Goal: Check status: Check status

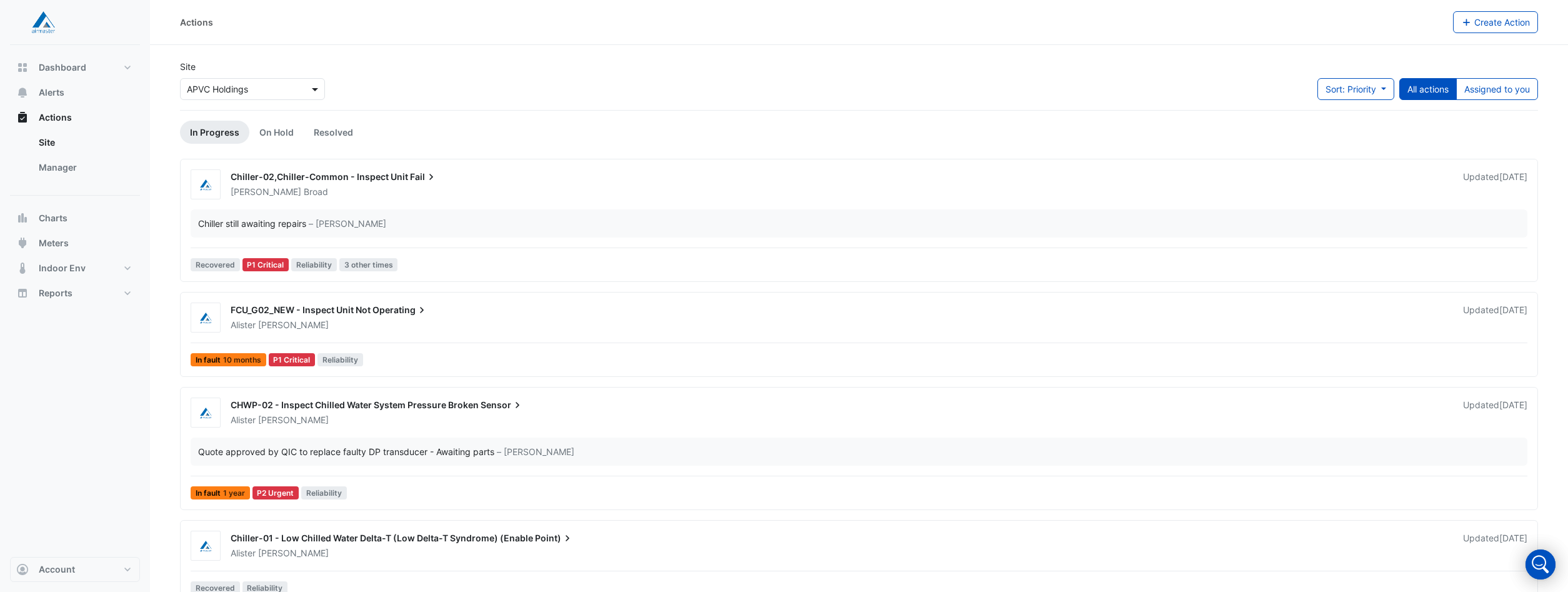
click at [316, 87] on span at bounding box center [316, 89] width 15 height 13
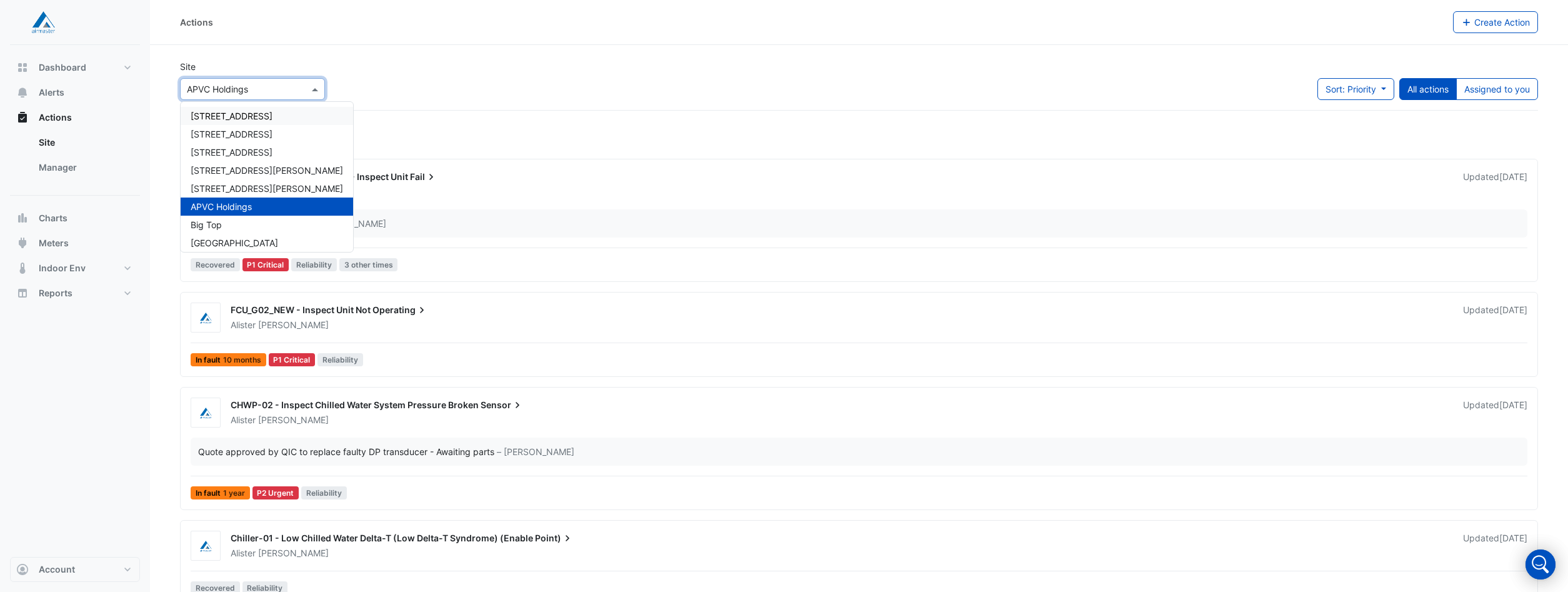
click at [247, 116] on span "193 North Quay" at bounding box center [232, 115] width 82 height 11
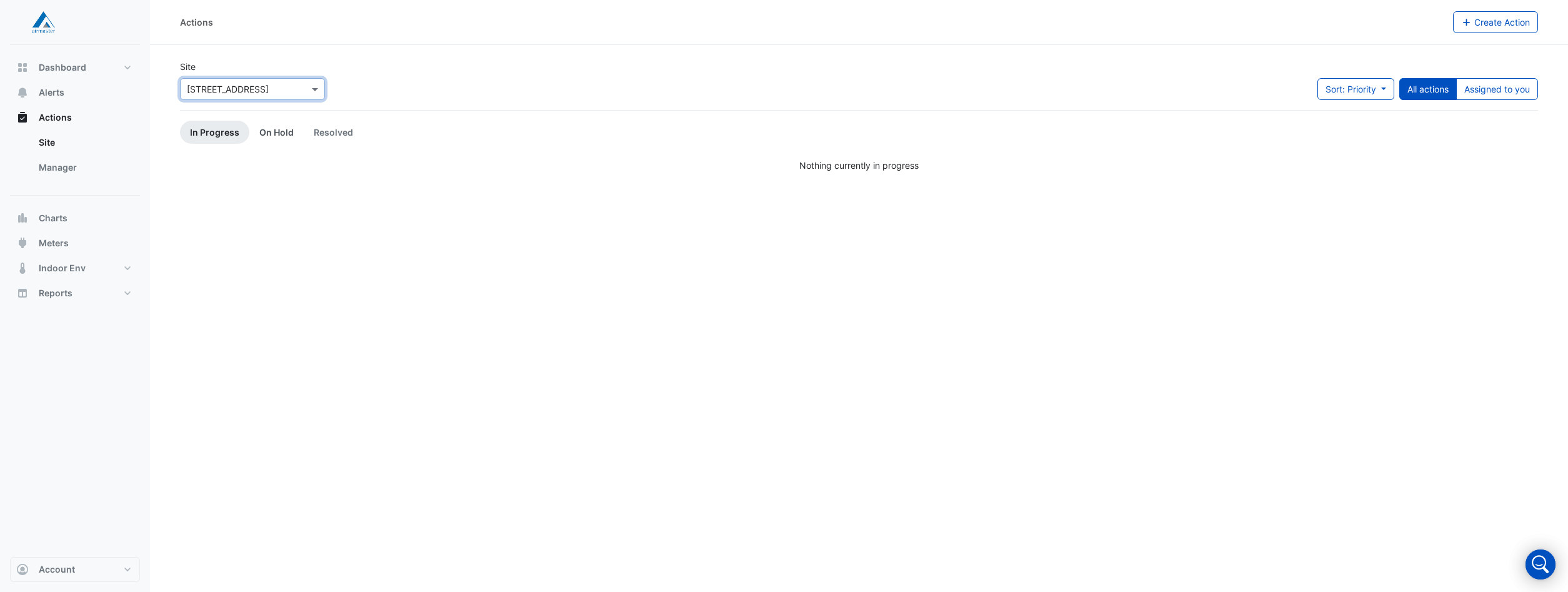
click at [267, 132] on link "On Hold" at bounding box center [276, 132] width 54 height 23
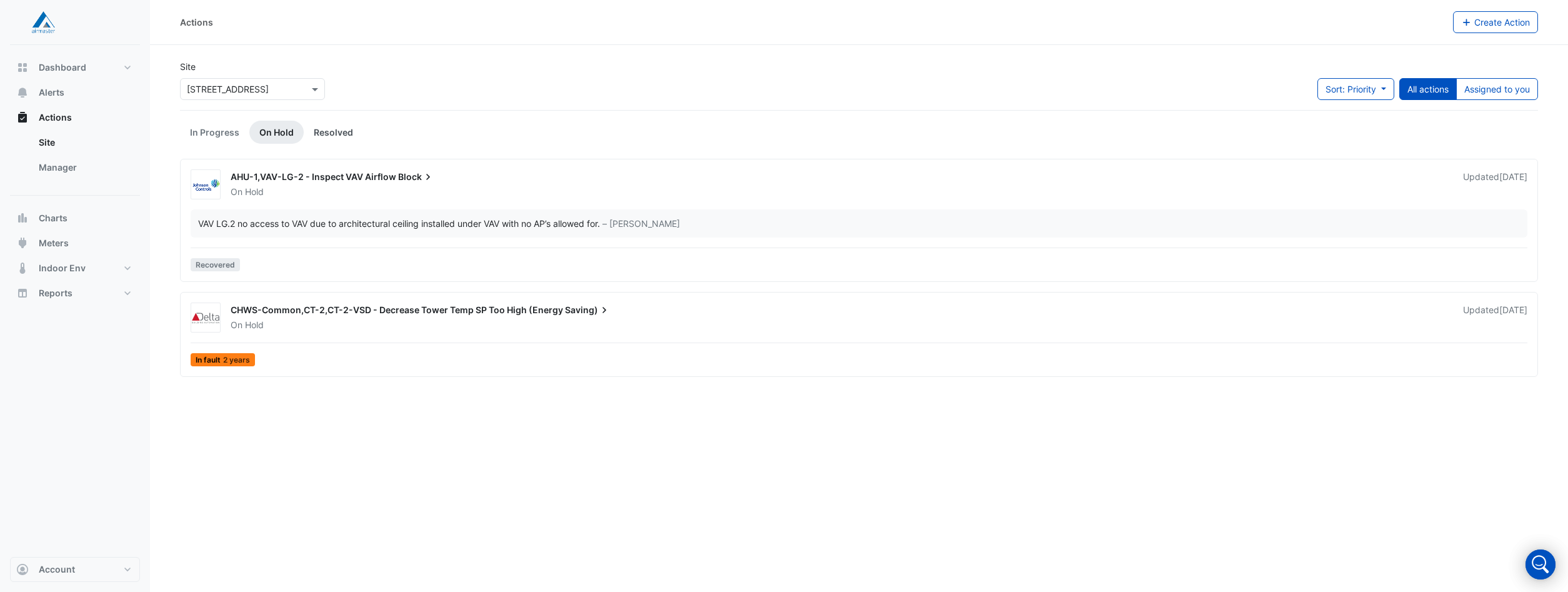
click at [331, 130] on link "Resolved" at bounding box center [333, 132] width 59 height 23
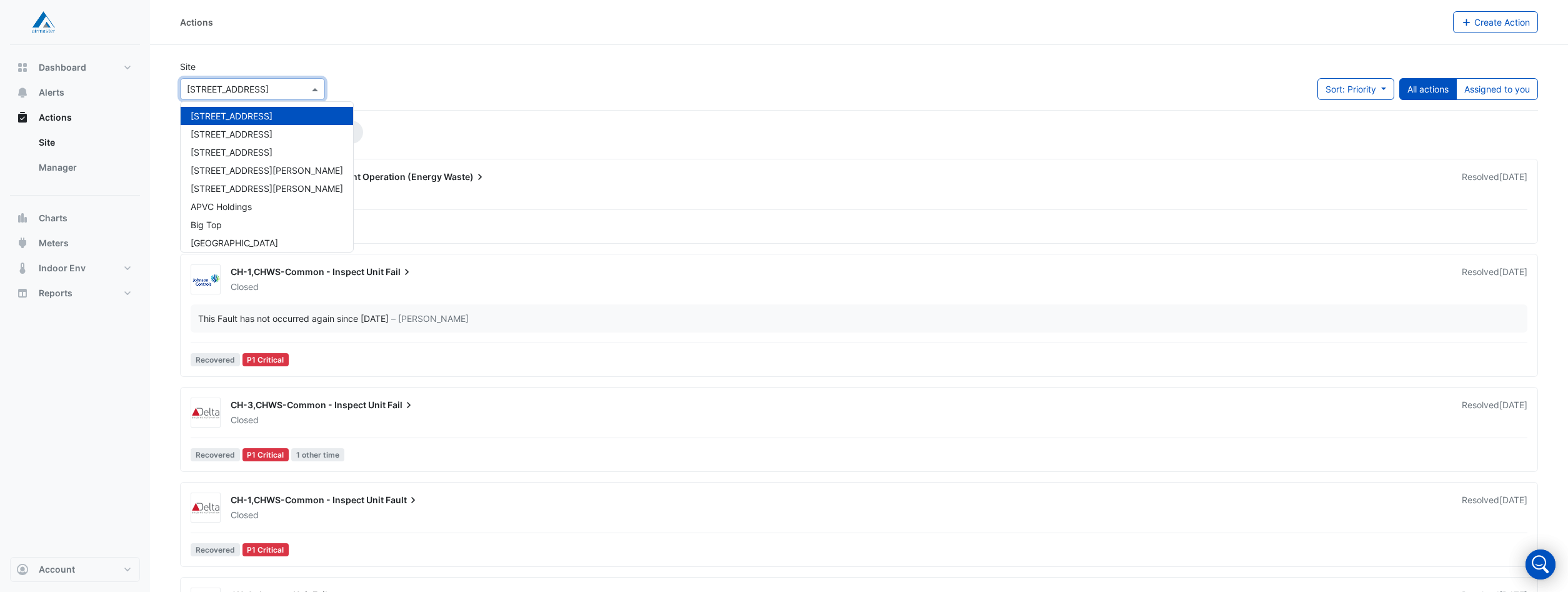
click at [314, 87] on span at bounding box center [316, 89] width 15 height 13
click at [230, 168] on span "69 Ann Street" at bounding box center [267, 170] width 152 height 11
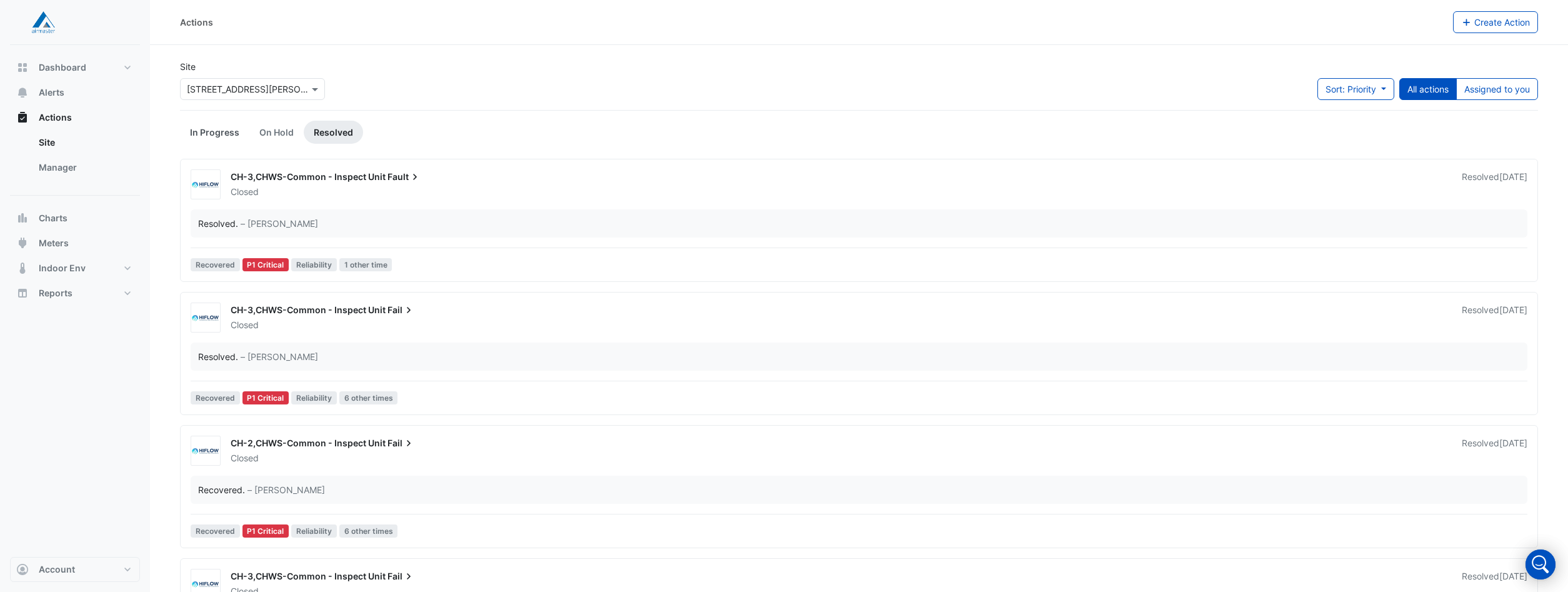
click at [210, 131] on link "In Progress" at bounding box center [214, 132] width 70 height 23
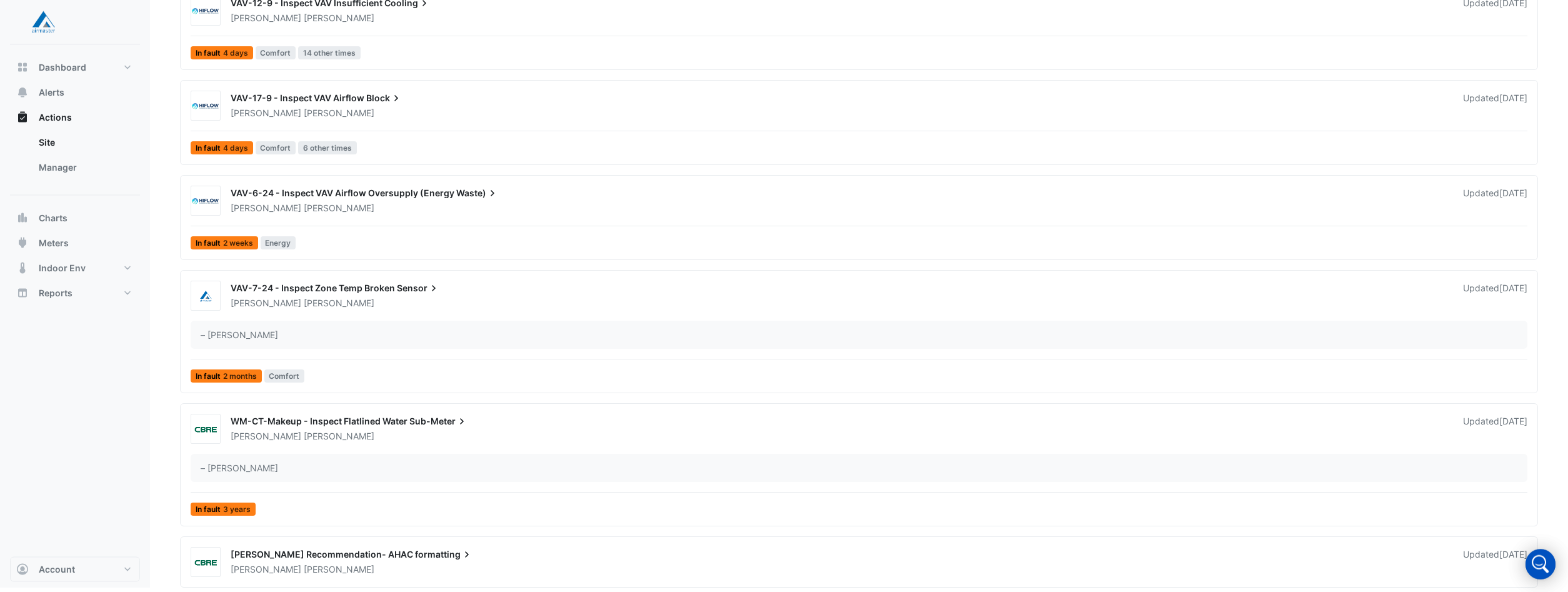
scroll to position [844, 0]
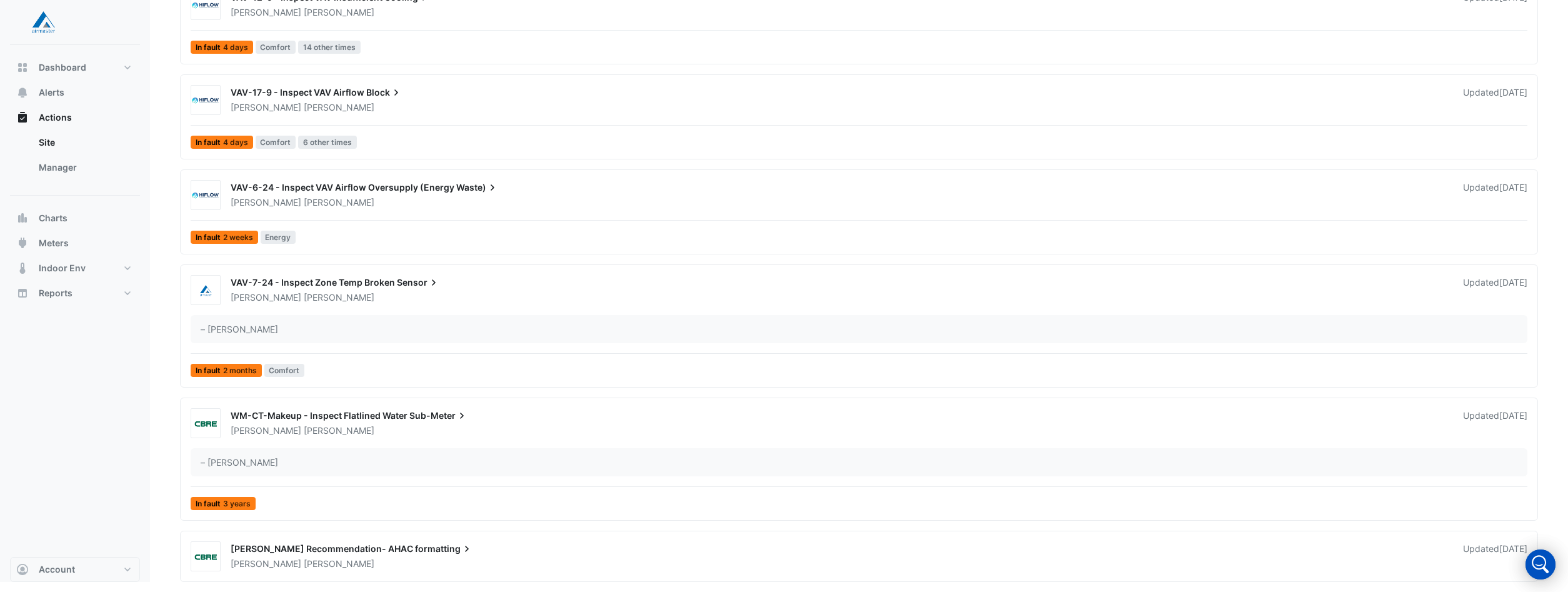
click at [304, 292] on span "Moran" at bounding box center [339, 298] width 71 height 13
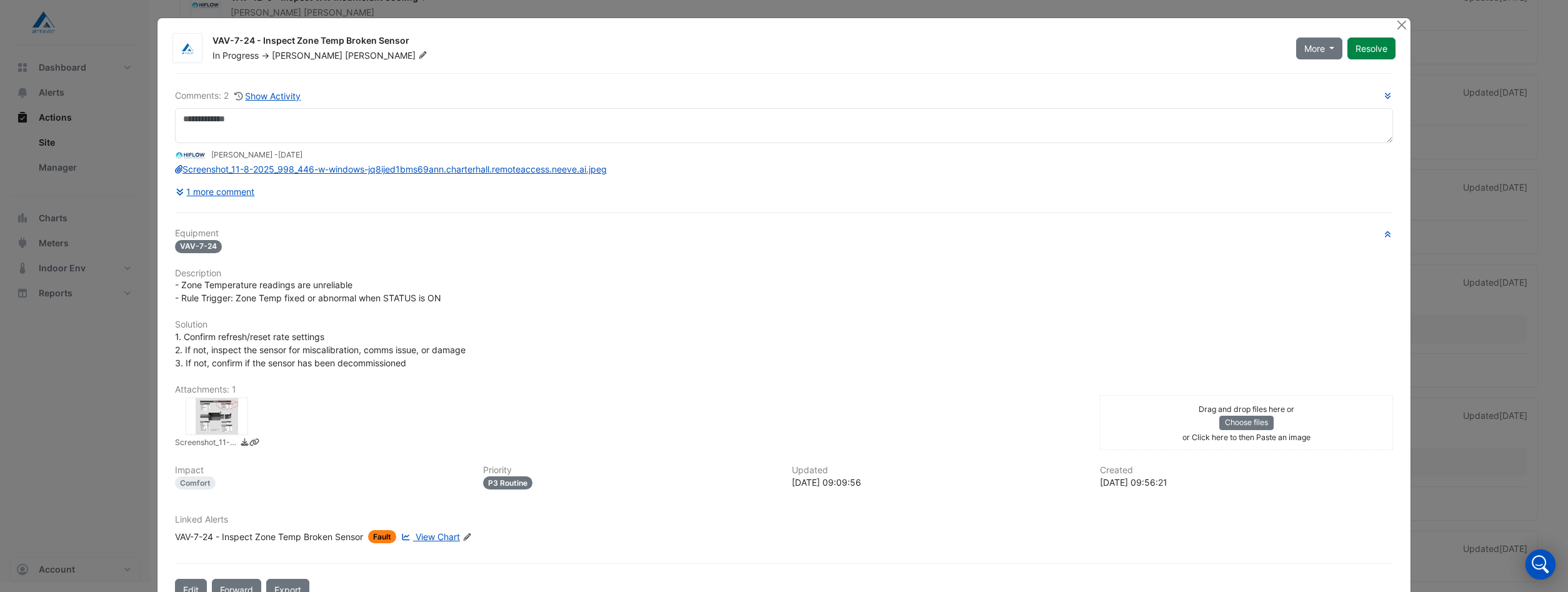
drag, startPoint x: 1405, startPoint y: 20, endPoint x: 1394, endPoint y: 20, distance: 11.0
click at [1403, 20] on button "Close" at bounding box center [1402, 24] width 13 height 13
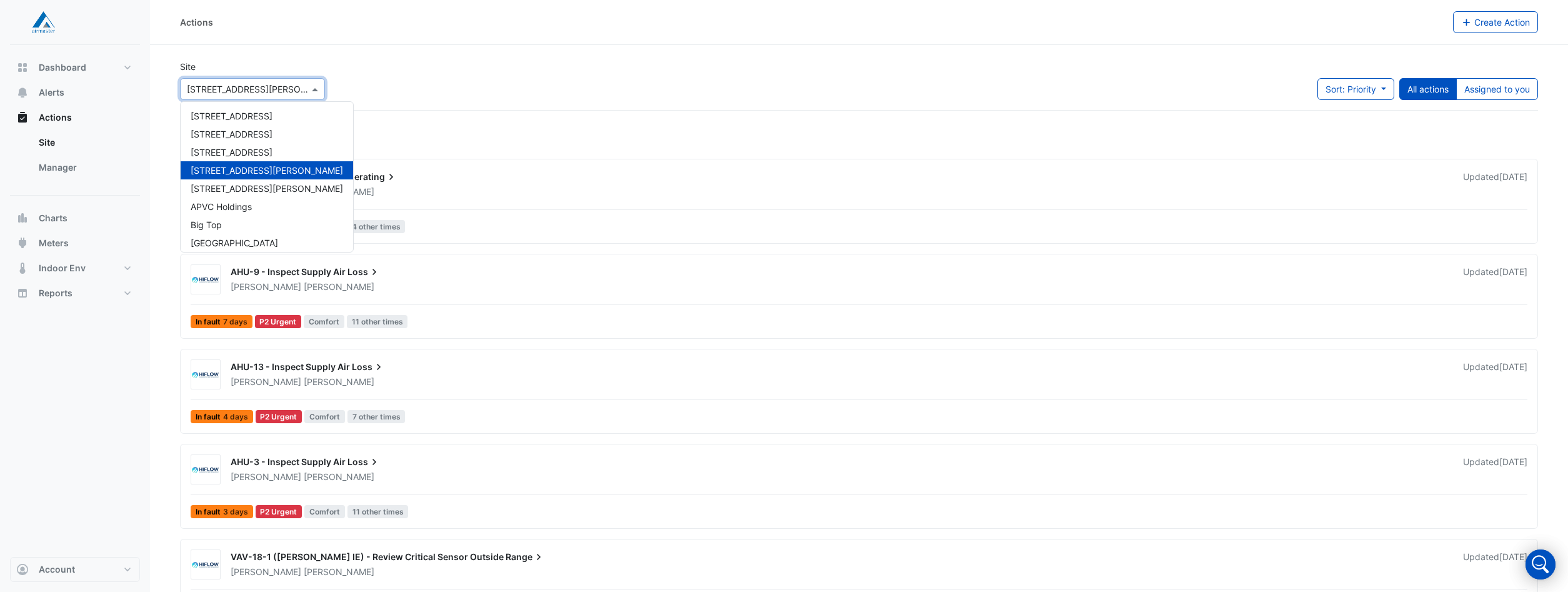
click at [316, 87] on span at bounding box center [316, 89] width 15 height 13
click at [212, 219] on span "Big Top" at bounding box center [206, 225] width 31 height 11
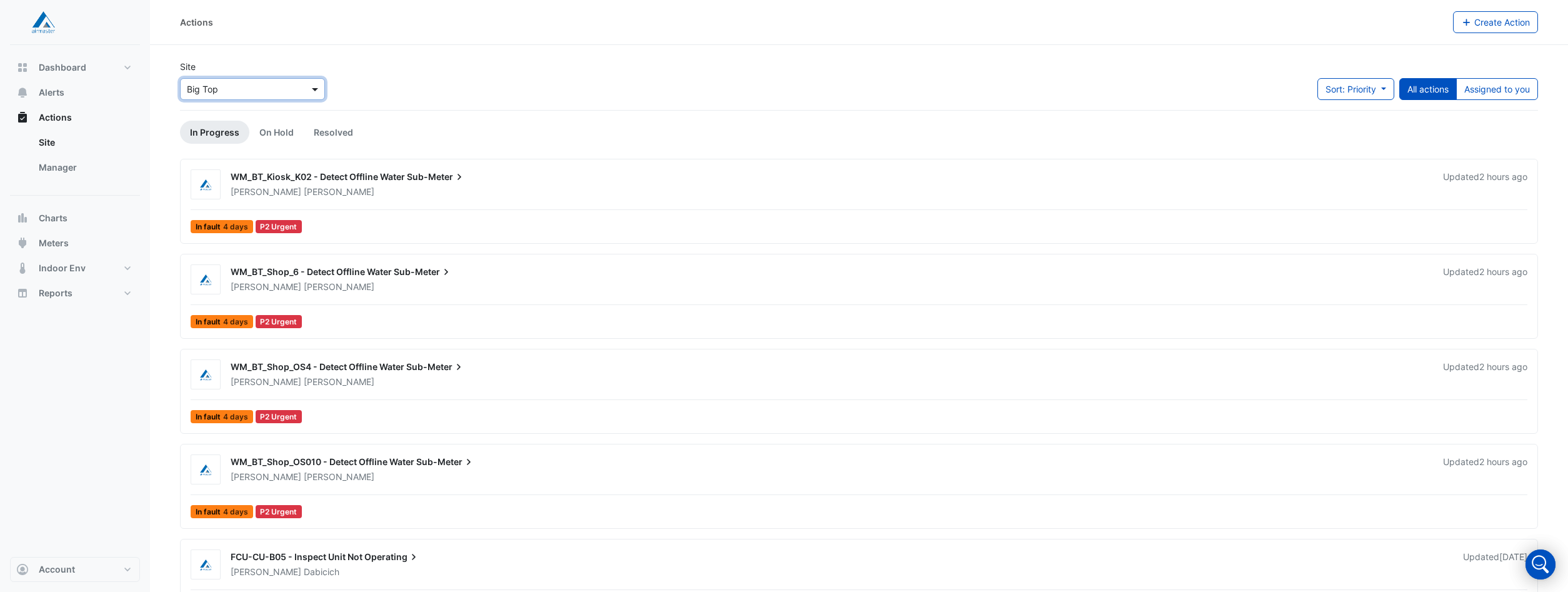
click at [314, 85] on span at bounding box center [316, 89] width 15 height 13
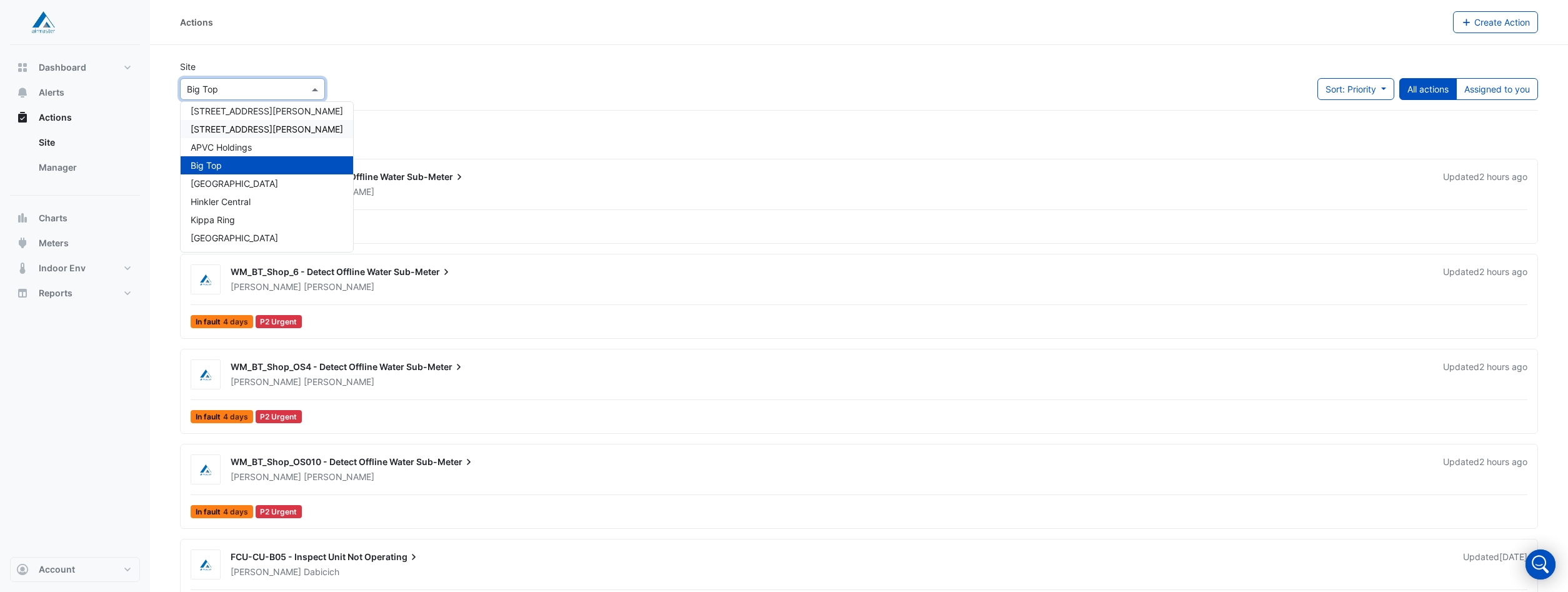
scroll to position [54, 0]
click at [222, 185] on span "Forest Lake" at bounding box center [234, 188] width 87 height 11
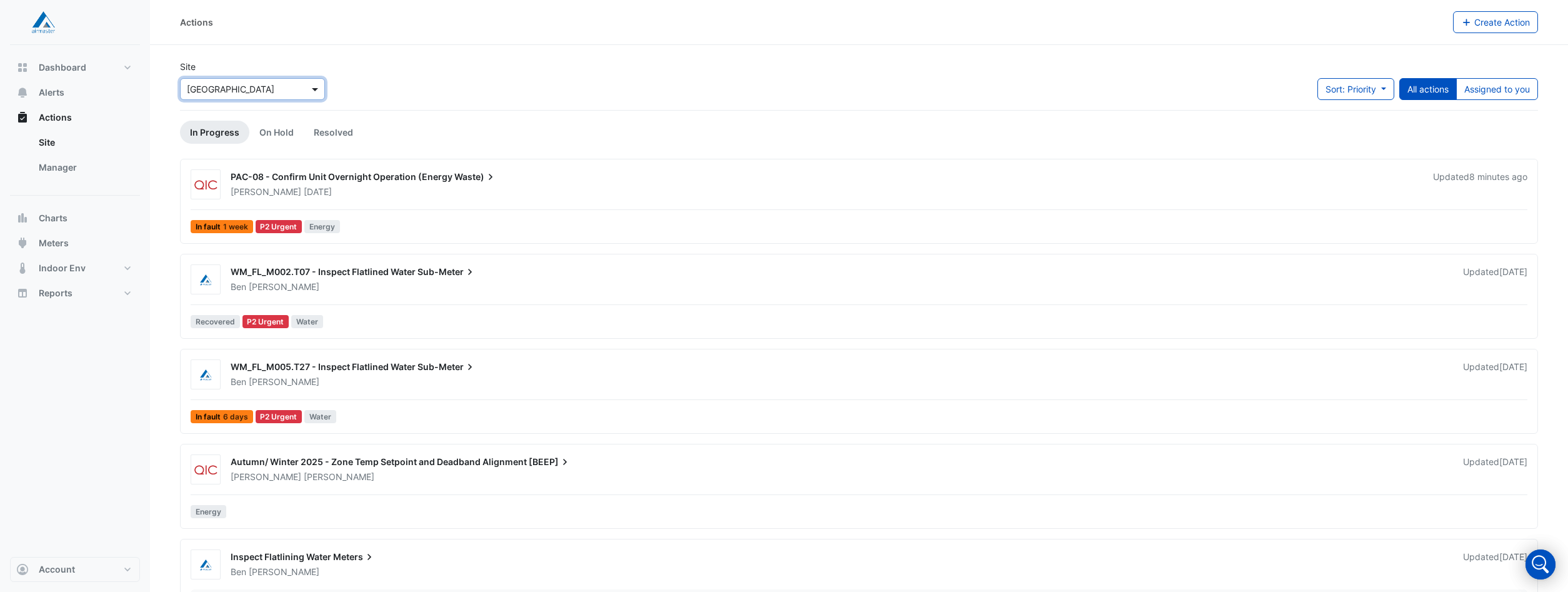
click at [314, 87] on span at bounding box center [316, 89] width 15 height 13
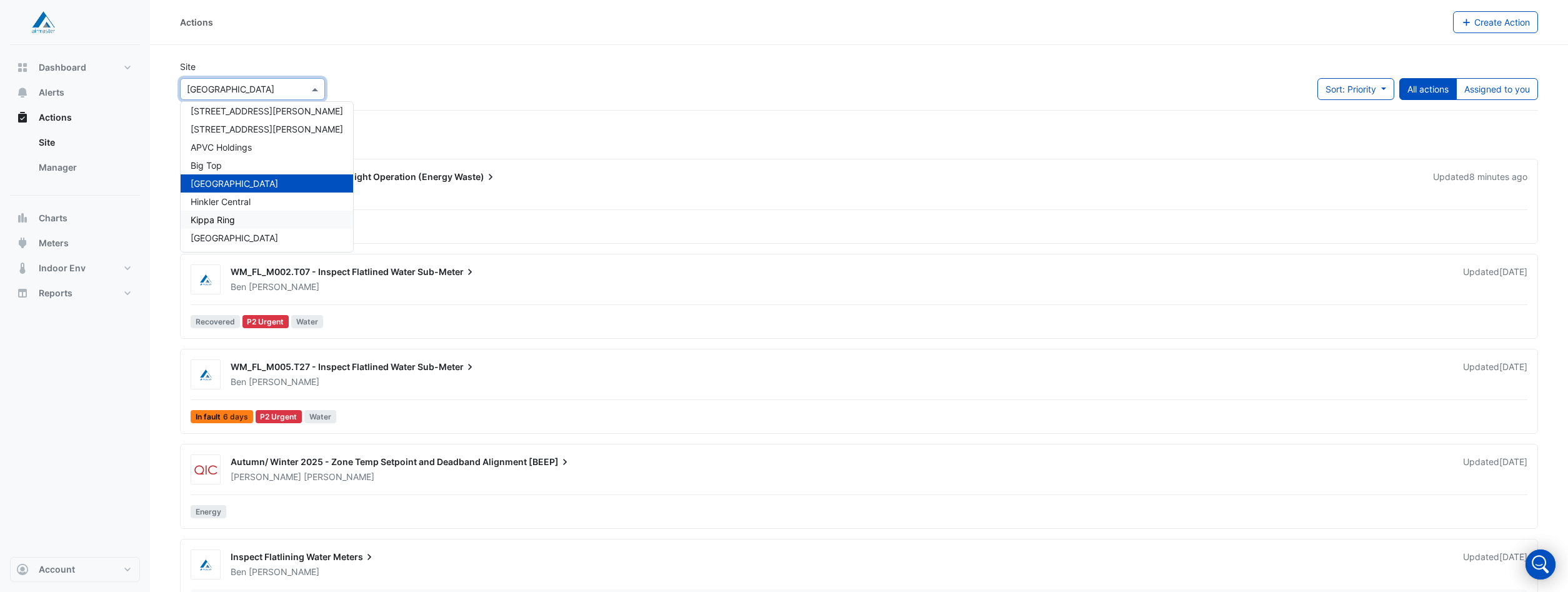
scroll to position [55, 0]
click at [221, 224] on span "Kippa Ring" at bounding box center [213, 224] width 45 height 11
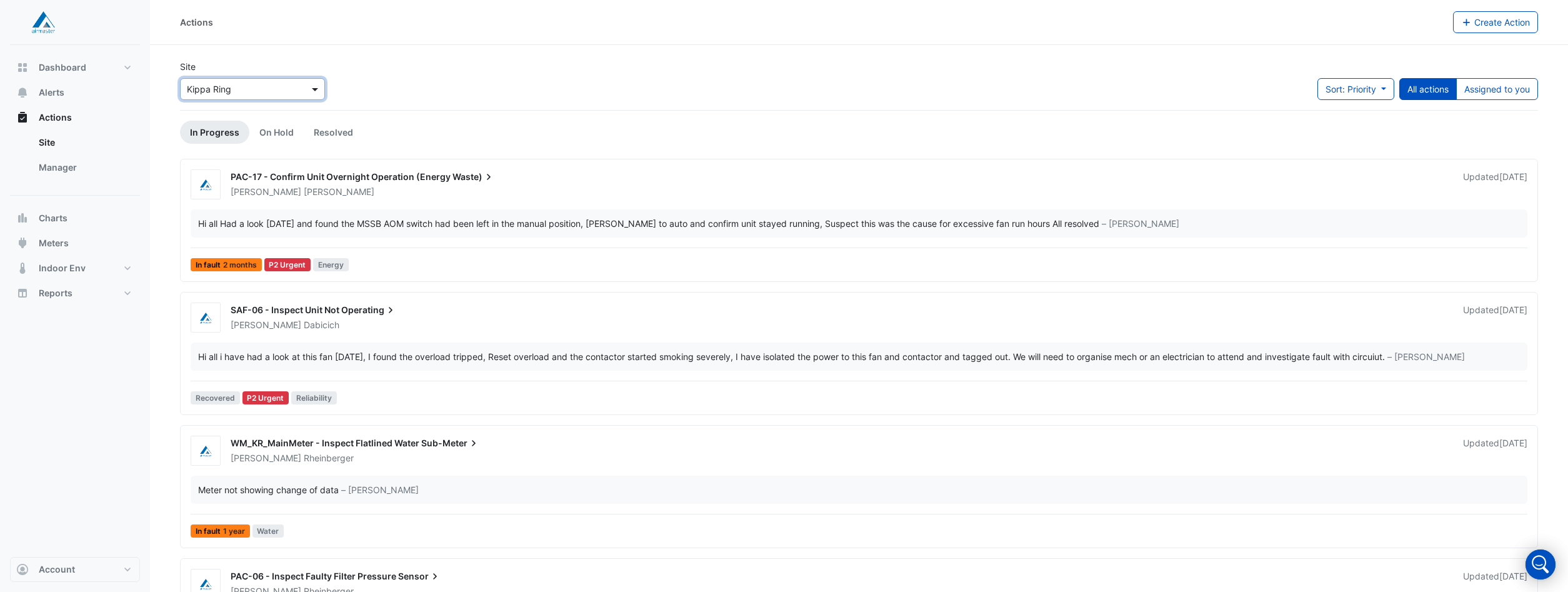
click at [317, 86] on span at bounding box center [316, 89] width 15 height 13
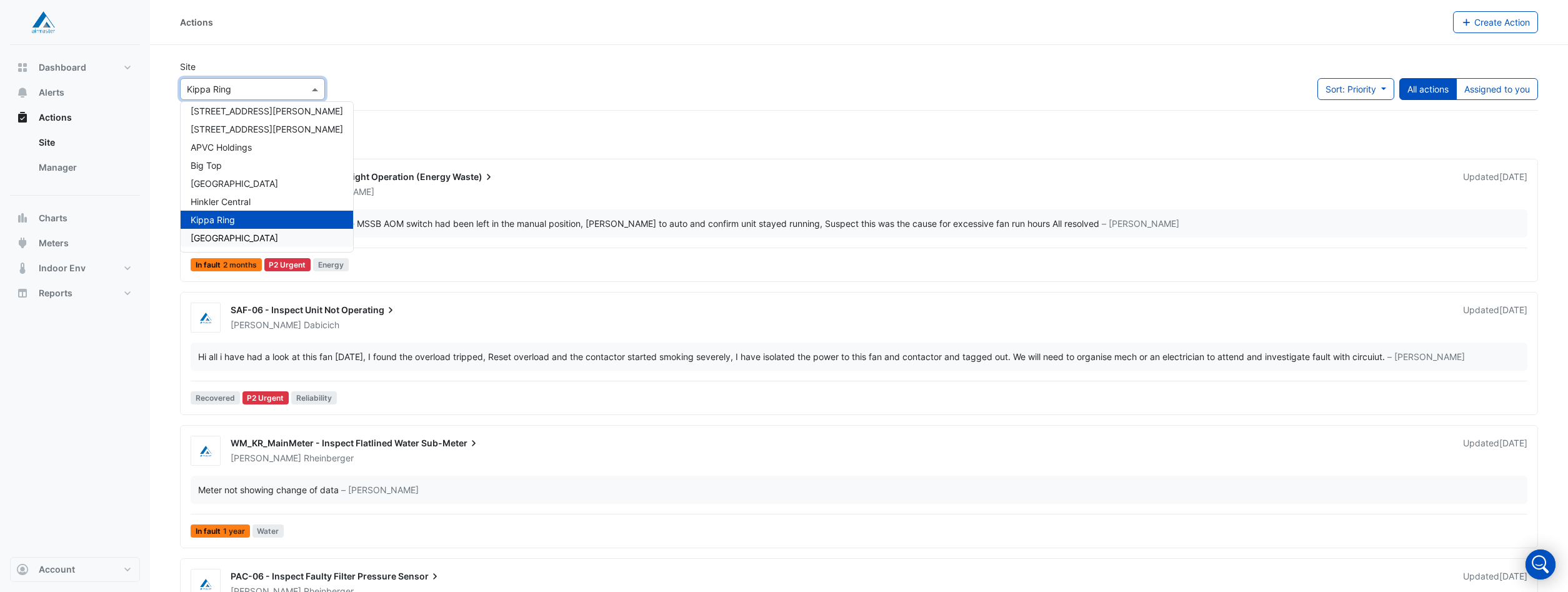
click at [228, 233] on span "Robina Town Centre" at bounding box center [234, 237] width 87 height 11
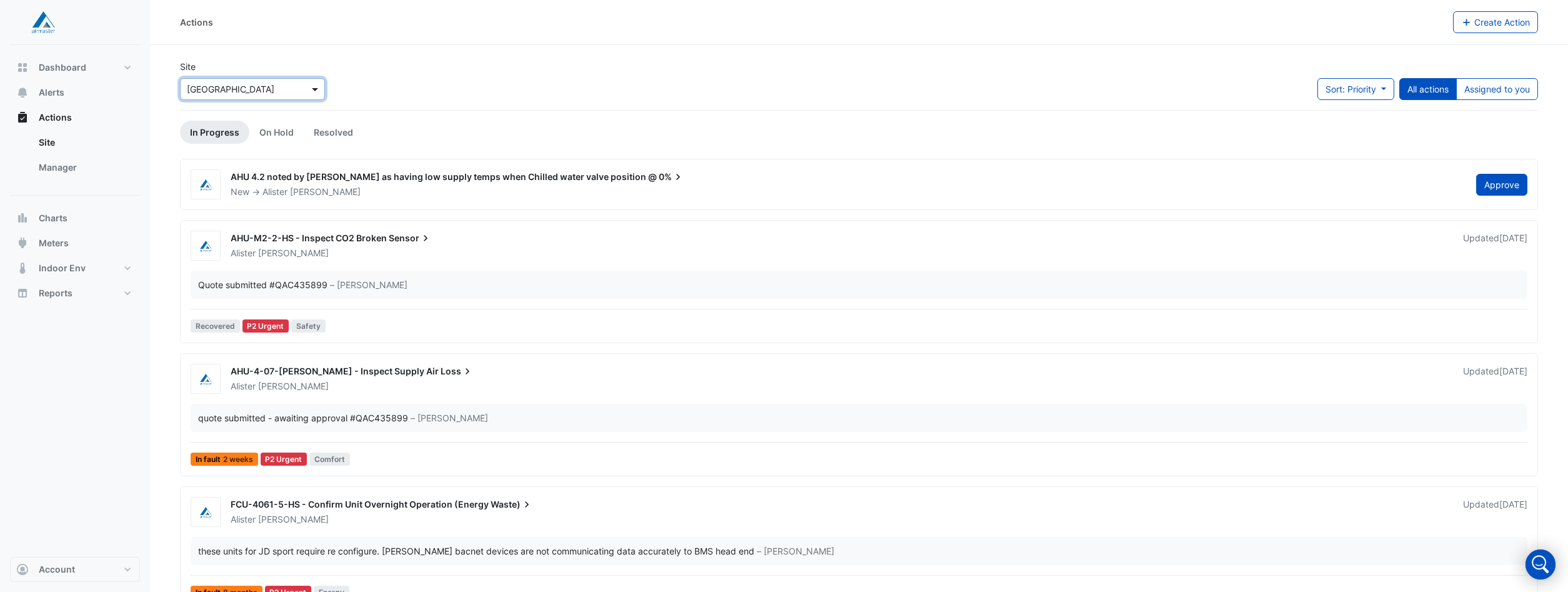
click at [314, 87] on span at bounding box center [316, 89] width 15 height 13
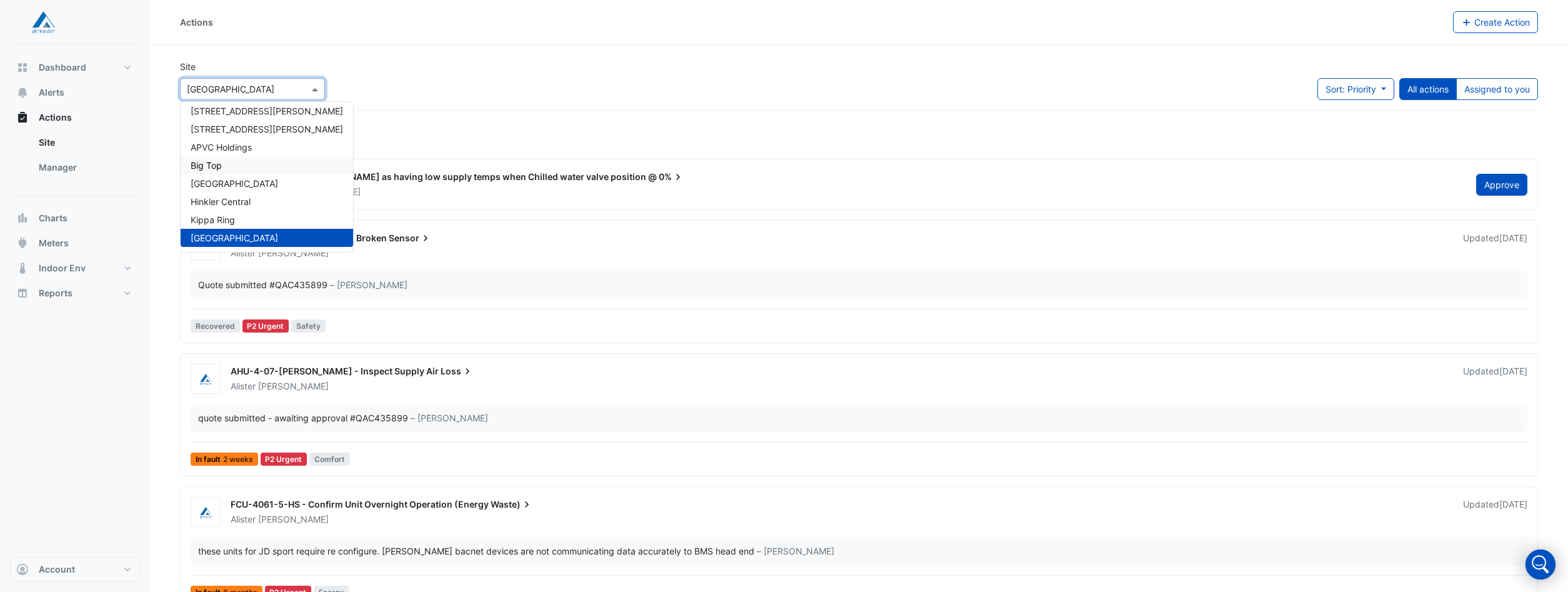
click at [221, 166] on span "Big Top" at bounding box center [206, 165] width 31 height 11
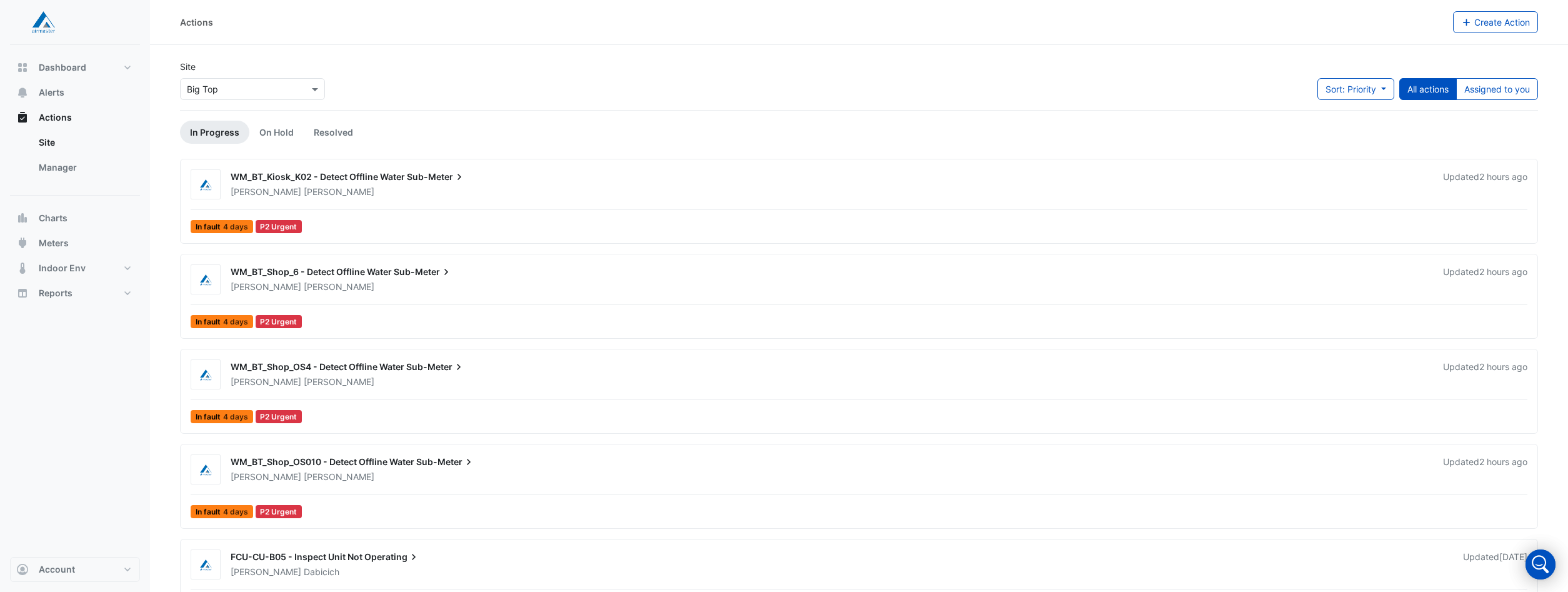
click at [303, 174] on span "WM_BT_Kiosk_K02 - Detect Offline Water" at bounding box center [317, 176] width 174 height 11
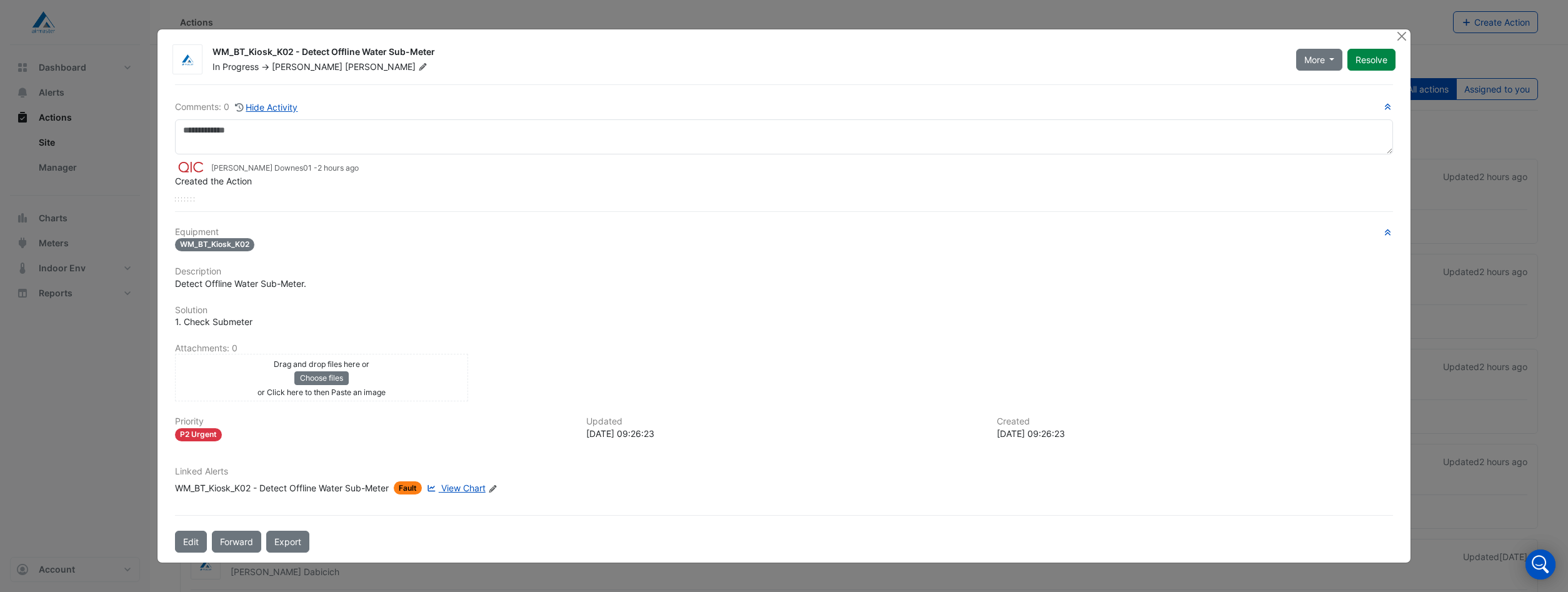
click at [462, 487] on span "View Chart" at bounding box center [464, 487] width 45 height 11
drag, startPoint x: 1401, startPoint y: 33, endPoint x: 1394, endPoint y: 32, distance: 7.1
click at [1400, 33] on button "Close" at bounding box center [1402, 36] width 13 height 13
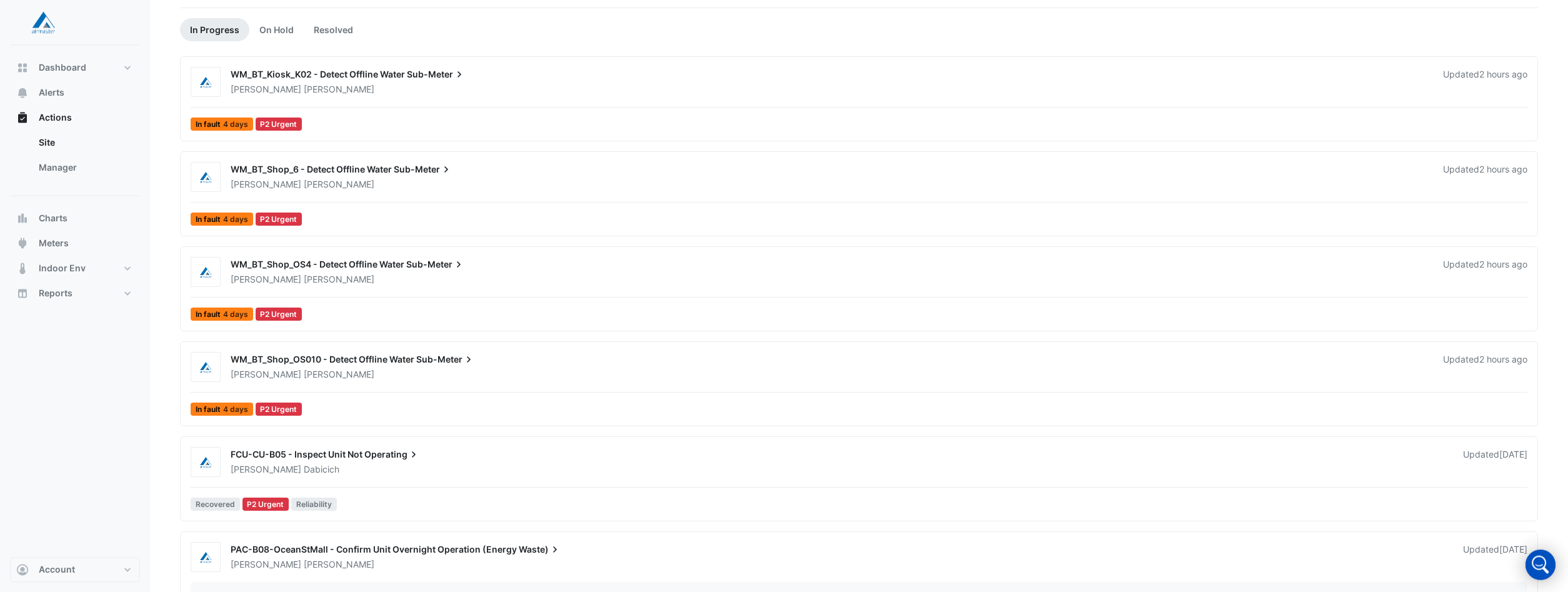
scroll to position [128, 0]
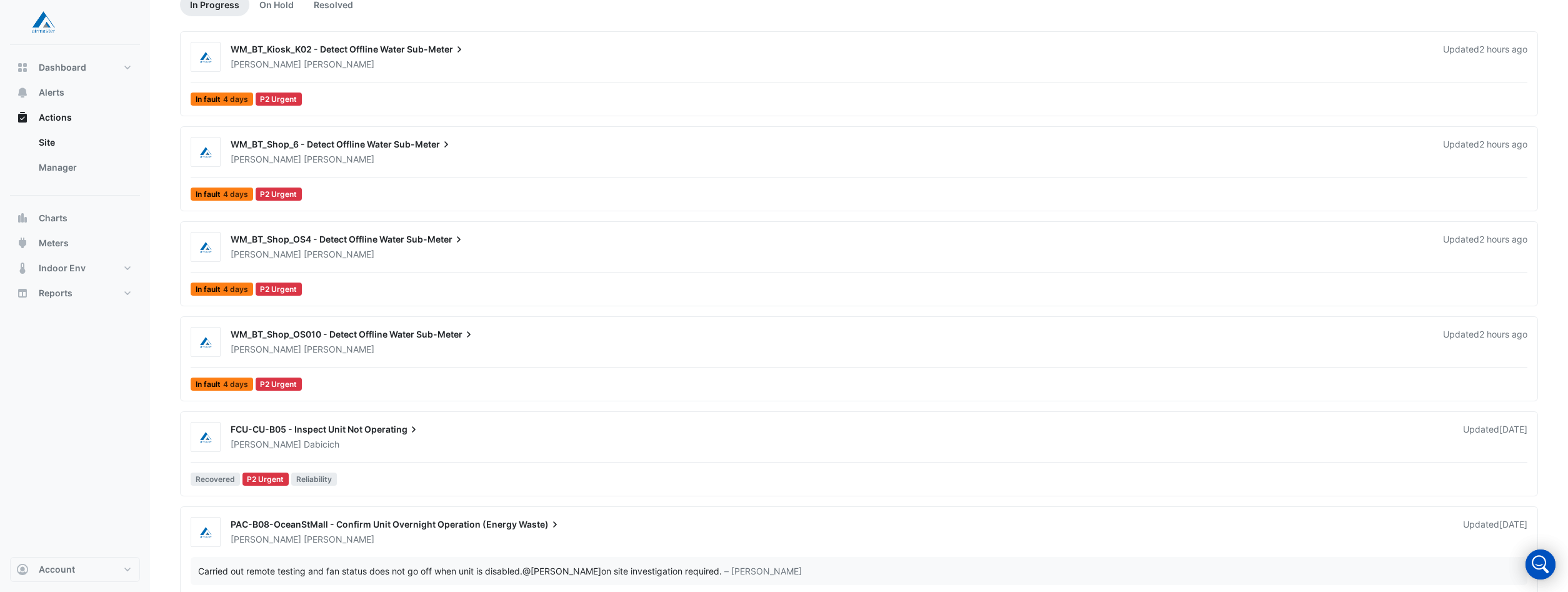
click at [345, 433] on span "FCU-CU-B05 - Inspect Unit Not" at bounding box center [296, 429] width 132 height 11
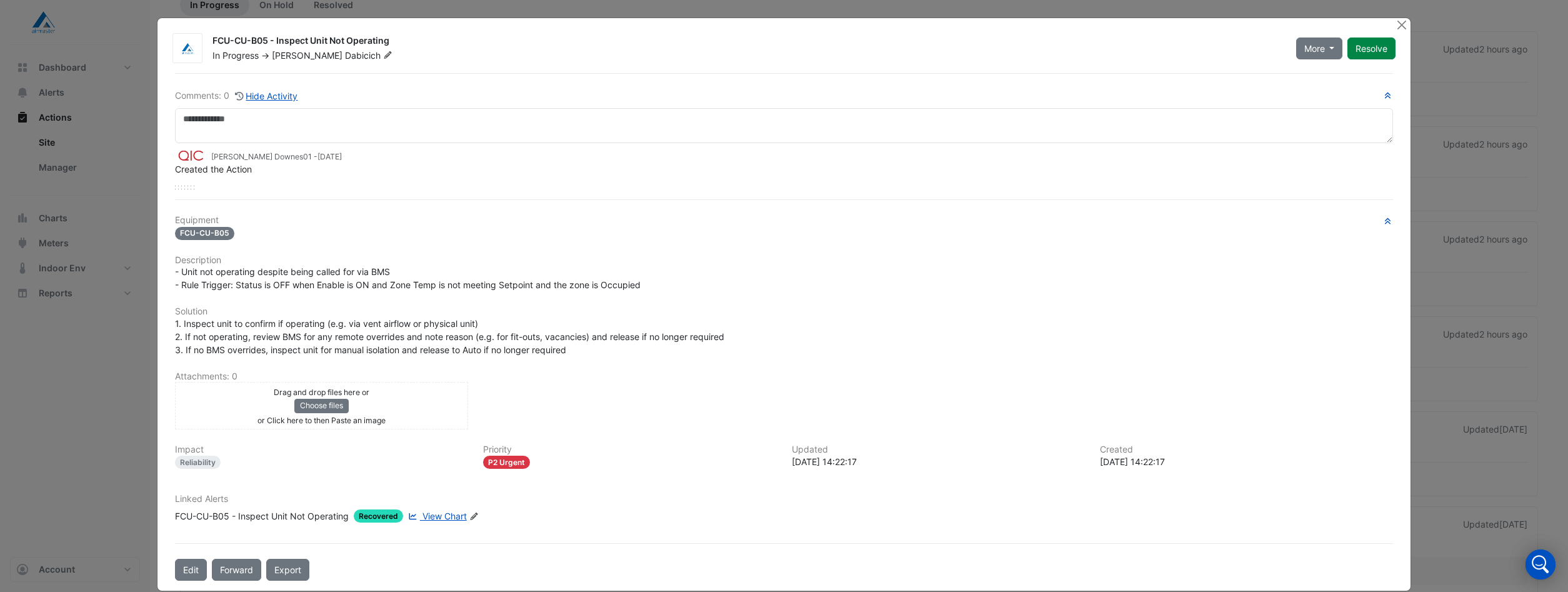
click at [443, 513] on span "View Chart" at bounding box center [445, 515] width 45 height 11
click at [1401, 26] on button "Close" at bounding box center [1402, 24] width 13 height 13
